Goal: Complete application form: Complete application form

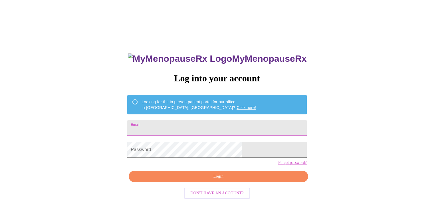
click at [212, 127] on input "Email" at bounding box center [216, 128] width 179 height 16
type input "[EMAIL_ADDRESS][DOMAIN_NAME]"
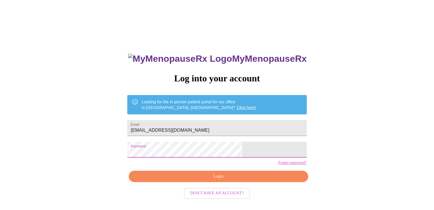
click at [231, 183] on button "Login" at bounding box center [218, 177] width 179 height 12
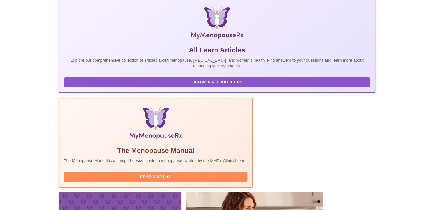
scroll to position [130, 0]
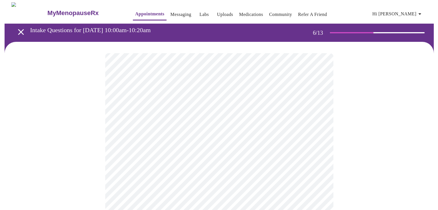
scroll to position [29, 0]
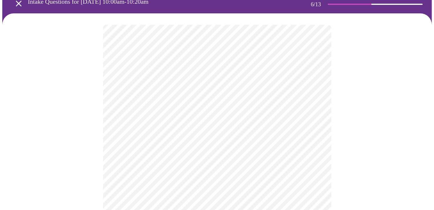
click at [163, 134] on body "MyMenopauseRx Appointments Messaging Labs Uploads Medications Community Refer a…" at bounding box center [216, 126] width 429 height 304
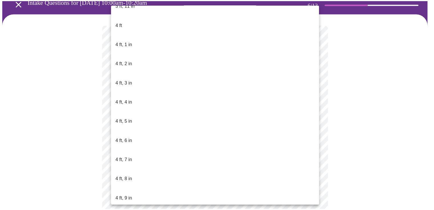
scroll to position [285, 0]
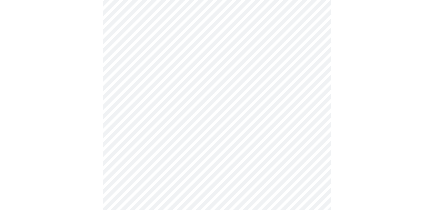
scroll to position [1454, 0]
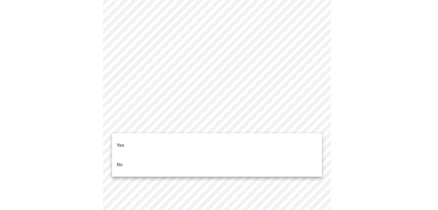
click at [268, 157] on li "No" at bounding box center [217, 164] width 210 height 19
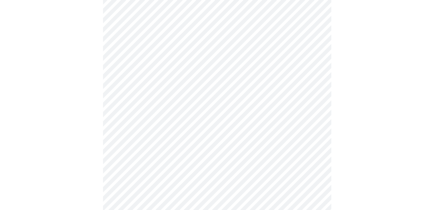
scroll to position [314, 0]
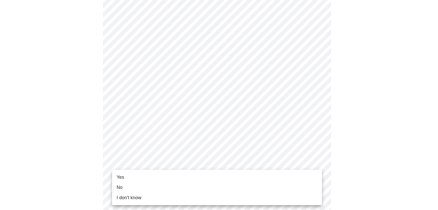
click at [205, 188] on li "No" at bounding box center [217, 188] width 210 height 10
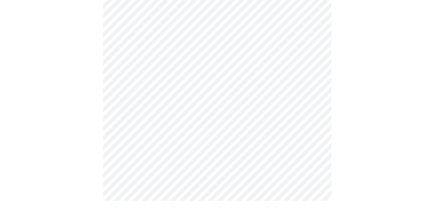
scroll to position [0, 0]
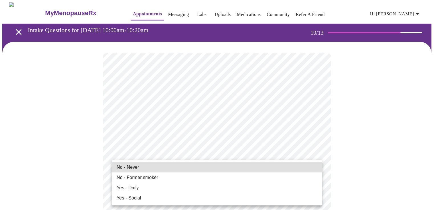
click at [245, 188] on li "Yes - Daily" at bounding box center [217, 188] width 210 height 10
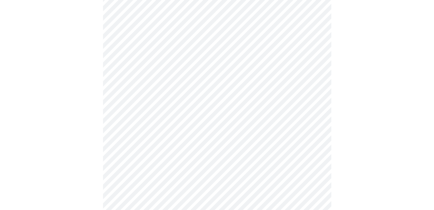
scroll to position [57, 0]
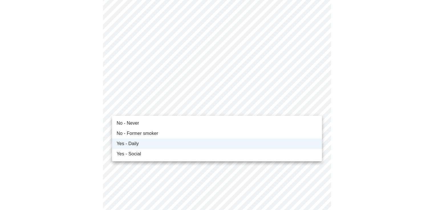
click at [270, 156] on li "Yes - Social" at bounding box center [217, 154] width 210 height 10
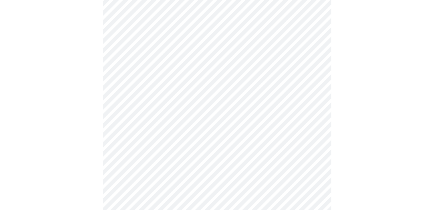
scroll to position [456, 0]
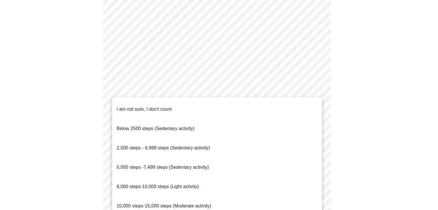
click at [210, 177] on li "8,000 steps-10,000 steps (Light activity)" at bounding box center [217, 186] width 210 height 19
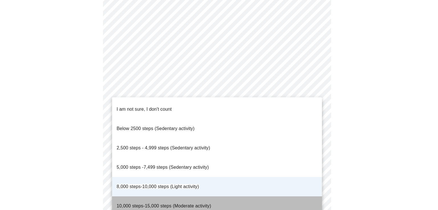
click at [185, 203] on p "10,000 steps-15,000 steps (Moderate activity)" at bounding box center [164, 206] width 94 height 7
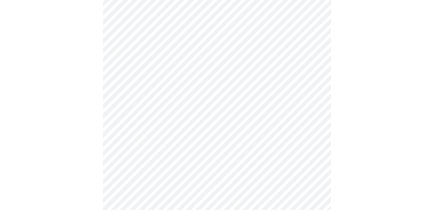
scroll to position [513, 0]
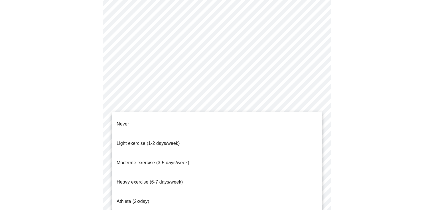
click at [251, 137] on li "Light exercise (1-2 days/week)" at bounding box center [217, 143] width 210 height 19
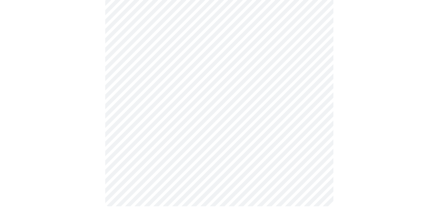
scroll to position [528, 0]
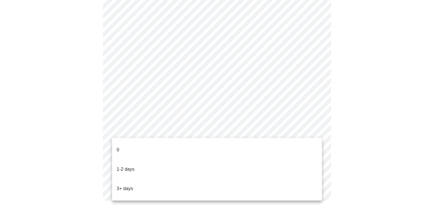
click at [267, 160] on li "1-2 days" at bounding box center [217, 169] width 210 height 19
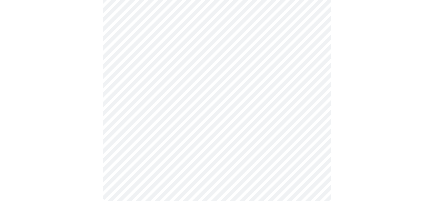
scroll to position [0, 0]
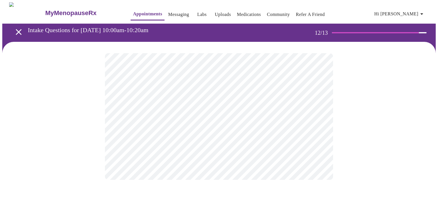
click at [319, 117] on body "MyMenopauseRx Appointments Messaging Labs Uploads Medications Community Refer a…" at bounding box center [218, 96] width 433 height 189
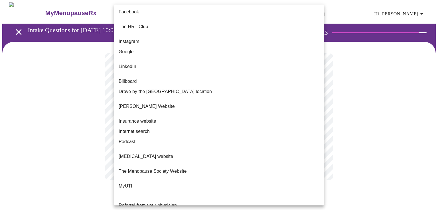
click at [179, 166] on li "The Menopause Society Website" at bounding box center [219, 171] width 210 height 10
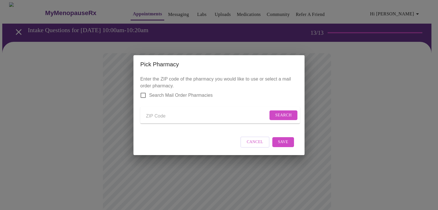
click at [209, 116] on input "Send a message to your care team" at bounding box center [207, 116] width 122 height 9
click at [275, 112] on span "Search" at bounding box center [283, 115] width 17 height 7
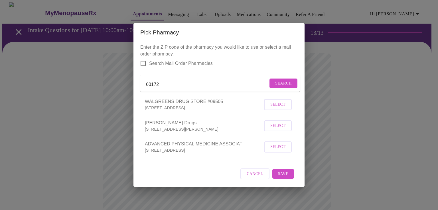
drag, startPoint x: 155, startPoint y: 83, endPoint x: 158, endPoint y: 85, distance: 3.7
click at [158, 85] on input "60172" at bounding box center [207, 84] width 122 height 9
click at [164, 83] on input "60172" at bounding box center [207, 84] width 122 height 9
drag, startPoint x: 163, startPoint y: 83, endPoint x: 155, endPoint y: 84, distance: 7.8
click at [154, 84] on input "60172" at bounding box center [207, 84] width 122 height 9
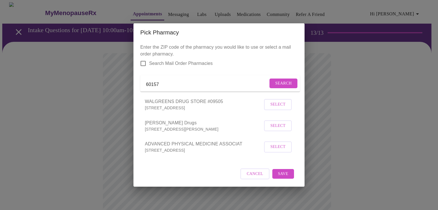
type input "60157"
click at [271, 83] on button "Search" at bounding box center [283, 84] width 28 height 10
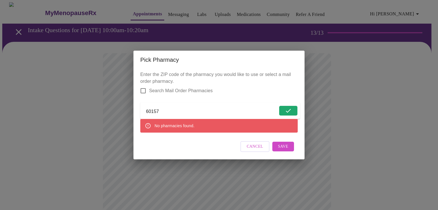
click at [252, 151] on span "Cancel" at bounding box center [255, 146] width 17 height 7
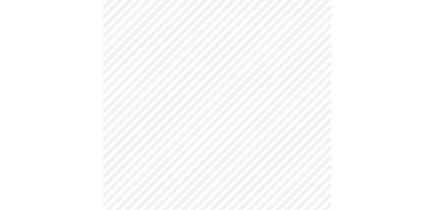
scroll to position [217, 0]
